Goal: Task Accomplishment & Management: Manage account settings

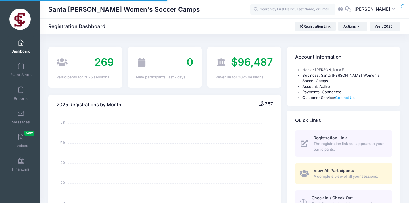
select select
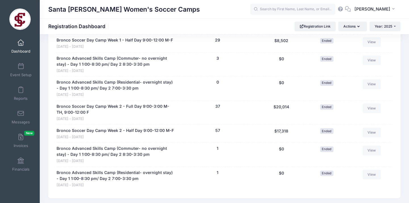
scroll to position [373, 0]
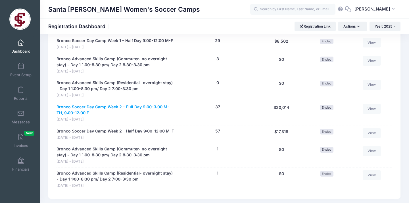
click at [77, 104] on link "Bronco Soccer Day Camp Week 2 - Full Day 9:00-3:00 M-TH, 9:00-12:00 F" at bounding box center [115, 110] width 118 height 12
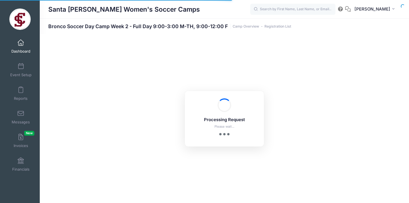
select select "10"
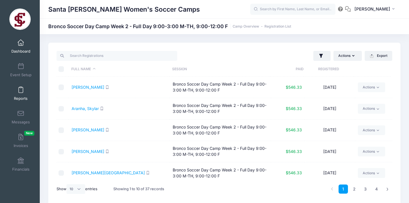
click at [21, 91] on span at bounding box center [21, 90] width 0 height 6
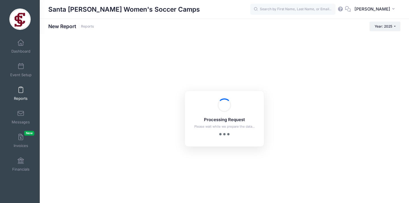
checkbox input "true"
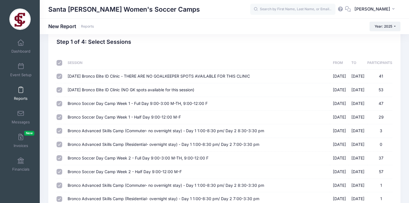
scroll to position [15, 0]
click at [60, 76] on input "2025 February 1st Bronco Elite ID Clinic - THERE ARE NO GOALKEEPER SPOTS AVAILA…" at bounding box center [59, 76] width 6 height 6
checkbox input "false"
click at [60, 88] on input "2025 May 4th Bronco Elite ID Clinic (NO GK spots available for this session) 05…" at bounding box center [59, 90] width 6 height 6
checkbox input "false"
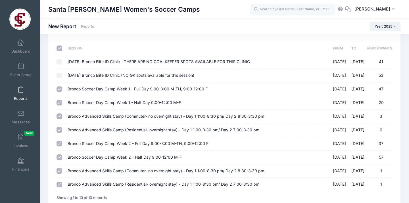
scroll to position [29, 0]
click at [60, 88] on input "Bronco Soccer Day Camp Week 1 - Full Day 9:00-3:00 M-TH, 9:00-12:00 F 06/16/202…" at bounding box center [59, 89] width 6 height 6
checkbox input "false"
click at [61, 101] on input "Bronco Soccer Day Camp Week 1 - Half Day 9:00-12:00 M-F 06/16/2025 - 06/20/2025…" at bounding box center [59, 102] width 6 height 6
checkbox input "false"
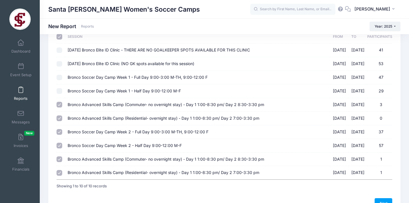
scroll to position [43, 0]
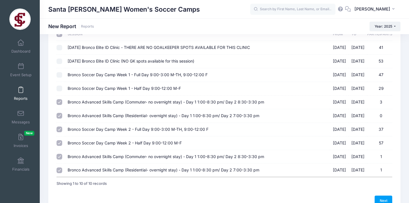
click at [61, 100] on input "Bronco Advanced Skills Camp (Commuter- no overnight stay) - Day 1 1:00-8:30 pm/…" at bounding box center [59, 102] width 6 height 6
checkbox input "false"
click at [60, 114] on input "Bronco Advanced Skills Camp (Residential- overnight stay) - Day 1 1:00-8:30 pm/…" at bounding box center [59, 116] width 6 height 6
checkbox input "false"
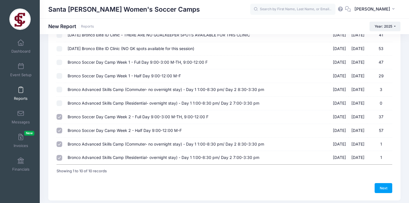
scroll to position [56, 0]
click at [60, 140] on input "Bronco Advanced Skills Camp (Commuter- no overnight stay) - Day 1 1:00-8:30 pm/…" at bounding box center [59, 143] width 6 height 6
checkbox input "false"
click at [60, 154] on input "Bronco Advanced Skills Camp (Residential- overnight stay) - Day 1 1:00-8:30 pm/…" at bounding box center [59, 157] width 6 height 6
checkbox input "false"
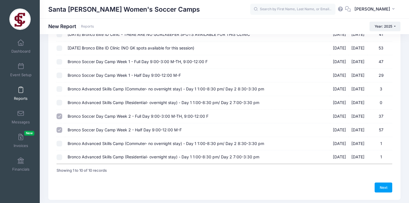
click at [59, 127] on input "Bronco Soccer Day Camp Week 2 - Half Day 9:00-12:00 M-F 07/14/2025 - 07/18/2025…" at bounding box center [59, 130] width 6 height 6
checkbox input "false"
click at [381, 182] on link "Next" at bounding box center [383, 187] width 18 height 10
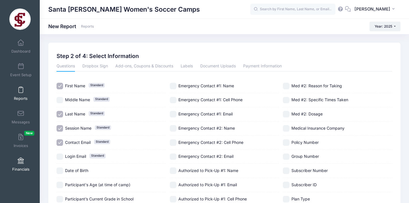
click at [21, 158] on span at bounding box center [21, 161] width 0 height 6
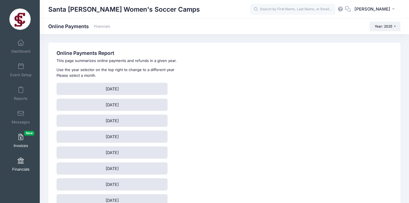
click at [21, 138] on span at bounding box center [21, 137] width 0 height 6
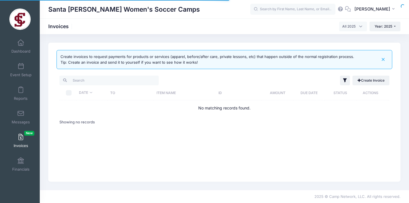
select select
click at [21, 162] on span at bounding box center [21, 161] width 0 height 6
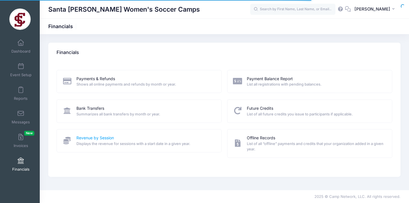
click at [100, 136] on link "Revenue by Session" at bounding box center [94, 138] width 37 height 6
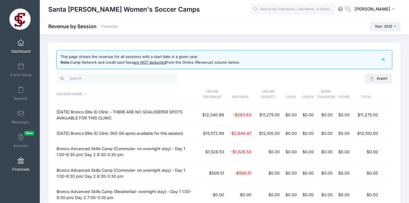
click at [21, 41] on span at bounding box center [21, 43] width 0 height 6
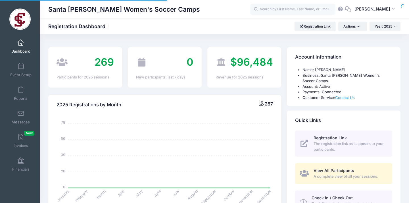
select select
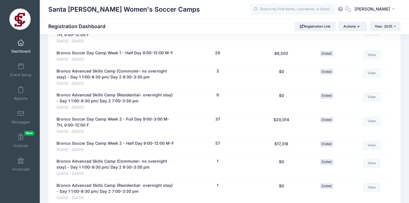
scroll to position [362, 0]
click at [21, 159] on span at bounding box center [21, 161] width 0 height 6
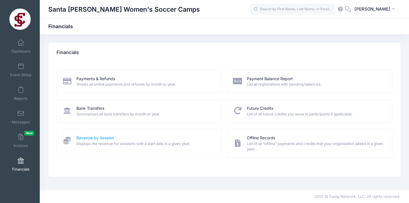
click at [90, 137] on link "Revenue by Session" at bounding box center [94, 138] width 37 height 6
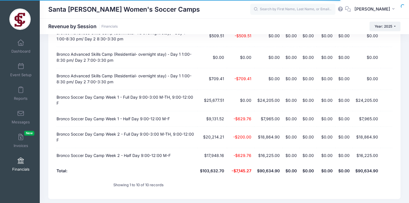
scroll to position [138, 0]
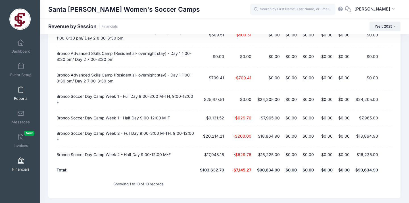
click at [21, 88] on span at bounding box center [21, 90] width 0 height 6
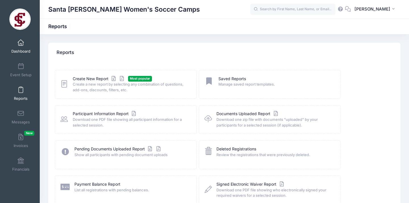
click at [21, 43] on span at bounding box center [21, 43] width 0 height 6
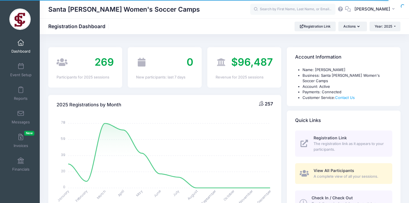
select select
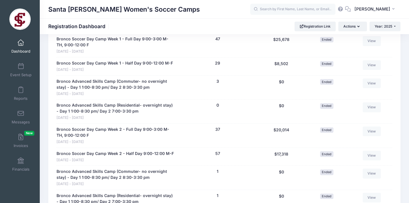
scroll to position [351, 0]
click at [130, 126] on link "Bronco Soccer Day Camp Week 2 - Full Day 9:00-3:00 M-TH, 9:00-12:00 F" at bounding box center [115, 132] width 118 height 12
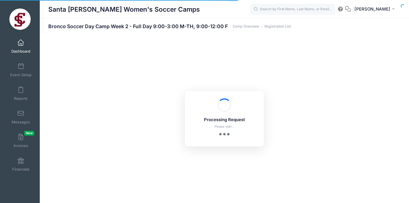
select select "10"
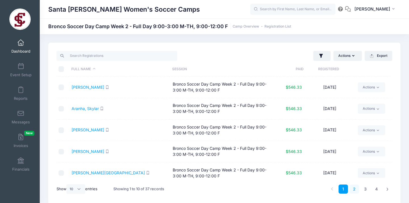
click at [353, 187] on link "2" at bounding box center [353, 188] width 9 height 9
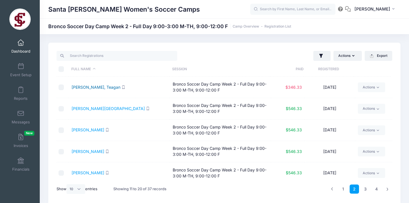
click at [95, 87] on link "Gardiner, Teagan" at bounding box center [96, 87] width 49 height 5
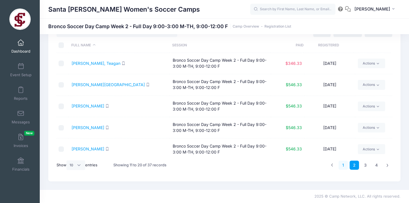
click at [343, 164] on link "1" at bounding box center [342, 164] width 9 height 9
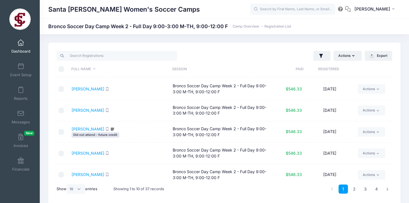
scroll to position [105, 0]
click at [354, 188] on link "2" at bounding box center [353, 188] width 9 height 9
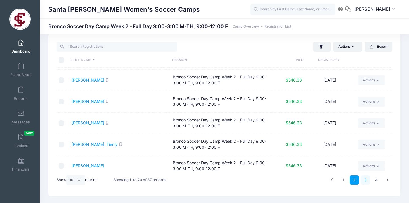
click at [365, 179] on link "3" at bounding box center [364, 179] width 9 height 9
click at [377, 179] on link "4" at bounding box center [375, 179] width 9 height 9
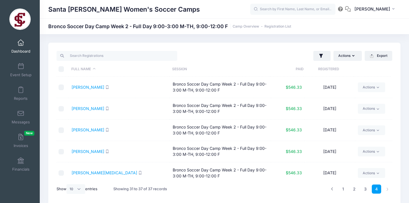
scroll to position [0, 0]
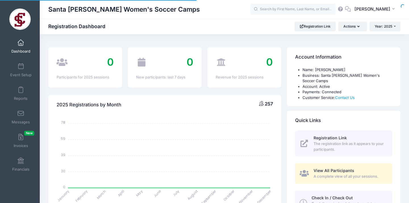
select select
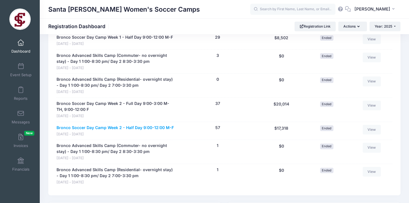
click at [108, 125] on link "Bronco Soccer Day Camp Week 2 - Half Day 9:00-12:00 M-F" at bounding box center [114, 128] width 117 height 6
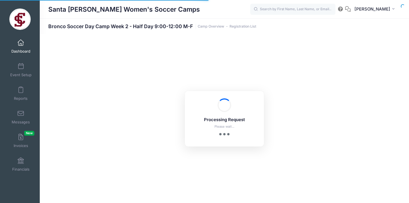
select select "10"
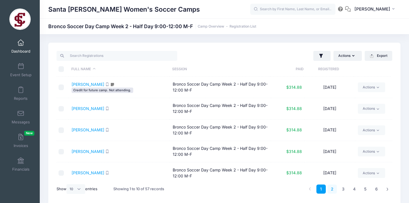
click at [332, 188] on link "2" at bounding box center [331, 188] width 9 height 9
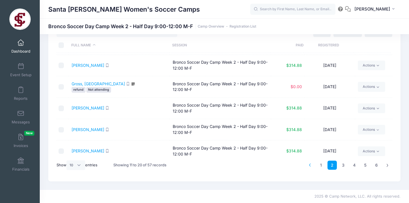
scroll to position [24, 0]
click at [344, 163] on link "3" at bounding box center [342, 164] width 9 height 9
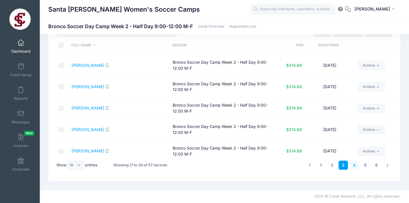
click at [355, 163] on link "4" at bounding box center [353, 164] width 9 height 9
click at [366, 164] on link "5" at bounding box center [364, 164] width 9 height 9
click at [377, 163] on link "6" at bounding box center [375, 164] width 9 height 9
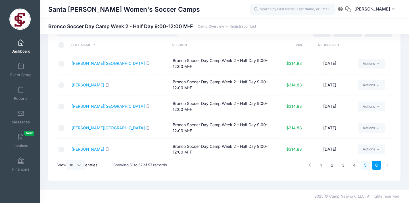
click at [365, 165] on link "5" at bounding box center [364, 164] width 9 height 9
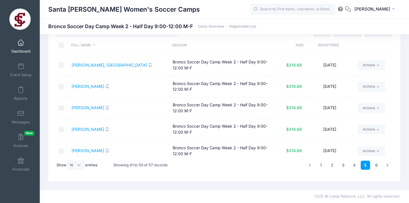
scroll to position [105, 0]
click at [354, 164] on link "4" at bounding box center [353, 164] width 9 height 9
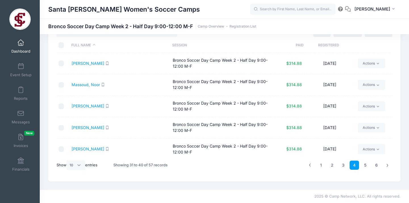
scroll to position [0, 0]
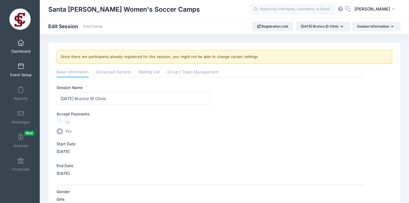
click at [21, 44] on span at bounding box center [21, 43] width 0 height 6
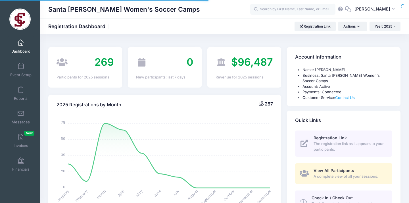
select select
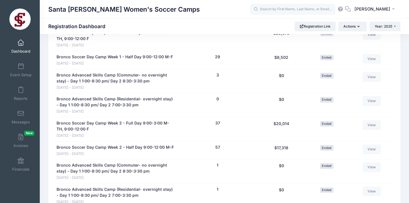
scroll to position [358, 0]
